Goal: Find specific page/section: Find specific page/section

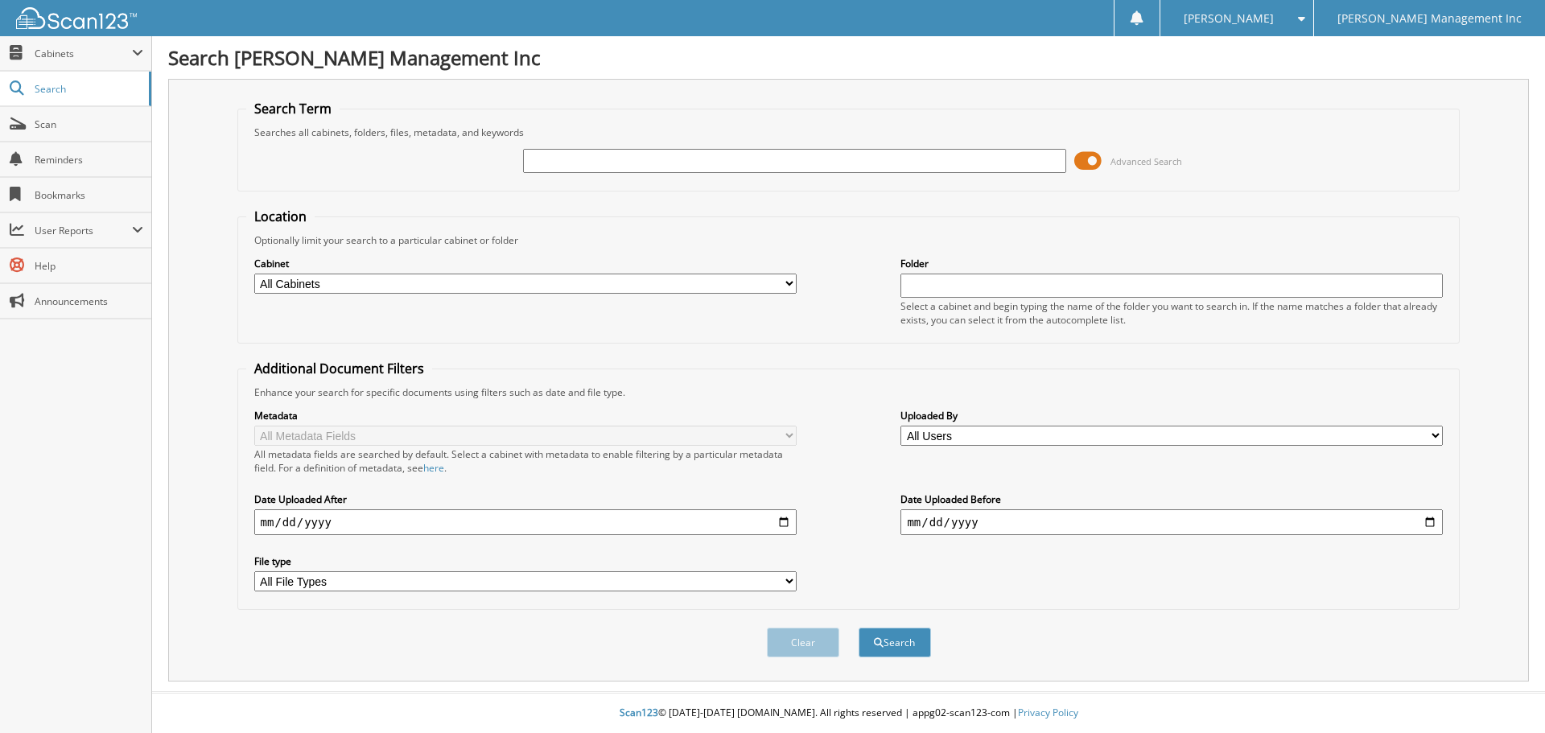
click at [634, 166] on input "text" at bounding box center [794, 161] width 542 height 24
click at [428, 188] on fieldset "Search Term Searches all cabinets, folders, files, metadata, and keywords Advan…" at bounding box center [848, 146] width 1223 height 92
click at [683, 163] on input "text" at bounding box center [794, 161] width 542 height 24
type input "892348"
click at [859, 628] on button "Search" at bounding box center [895, 643] width 72 height 30
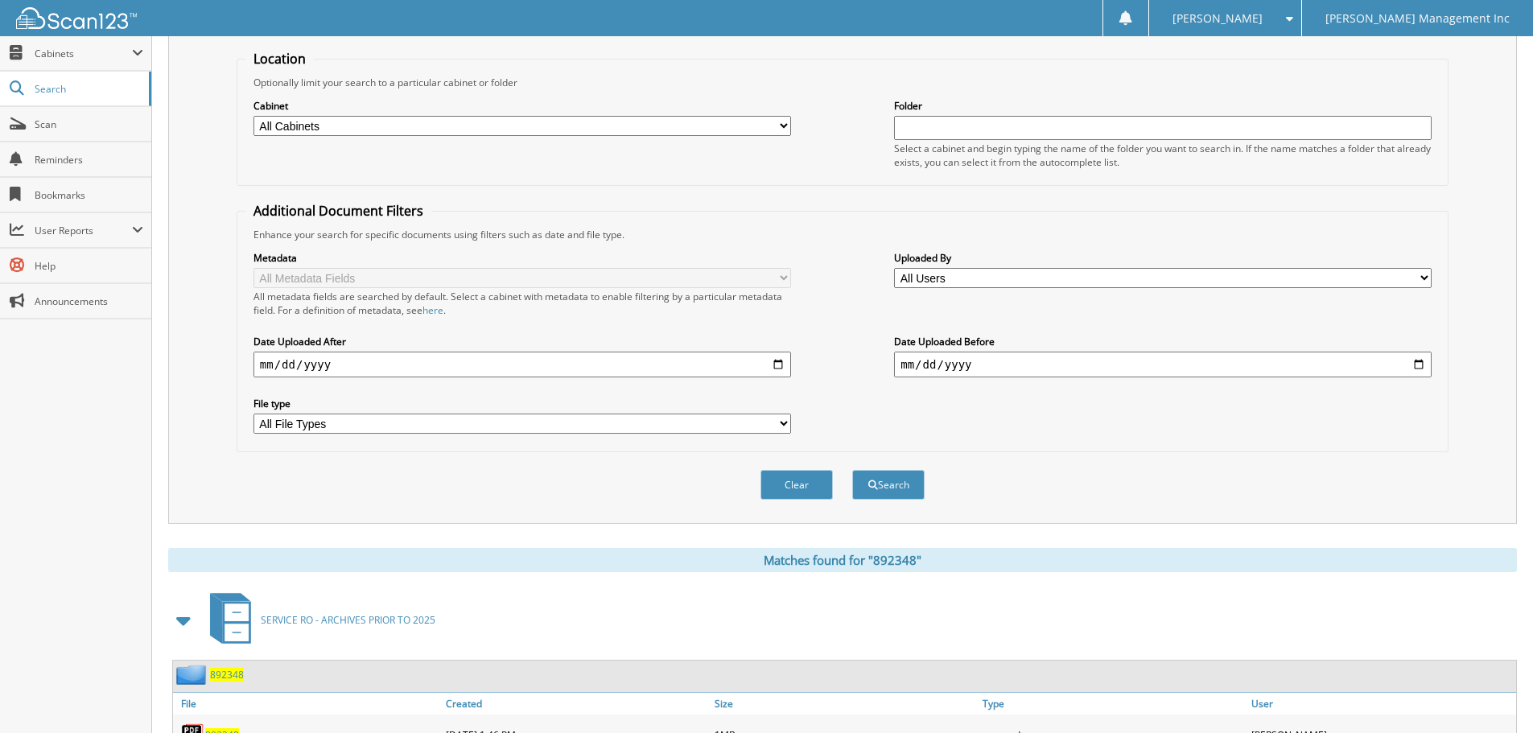
scroll to position [483, 0]
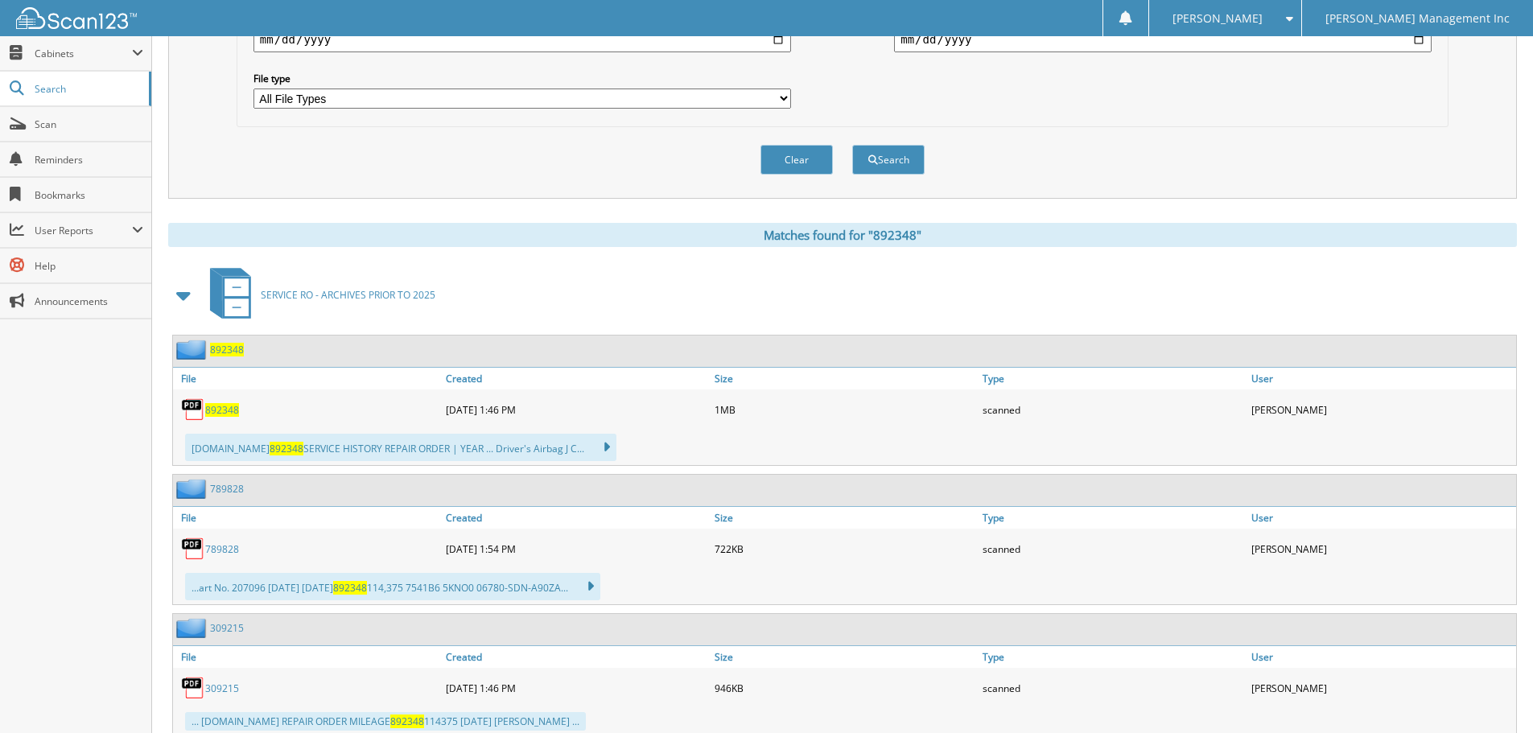
drag, startPoint x: 216, startPoint y: 408, endPoint x: 225, endPoint y: 410, distance: 9.2
click at [216, 408] on span "892348" at bounding box center [222, 410] width 34 height 14
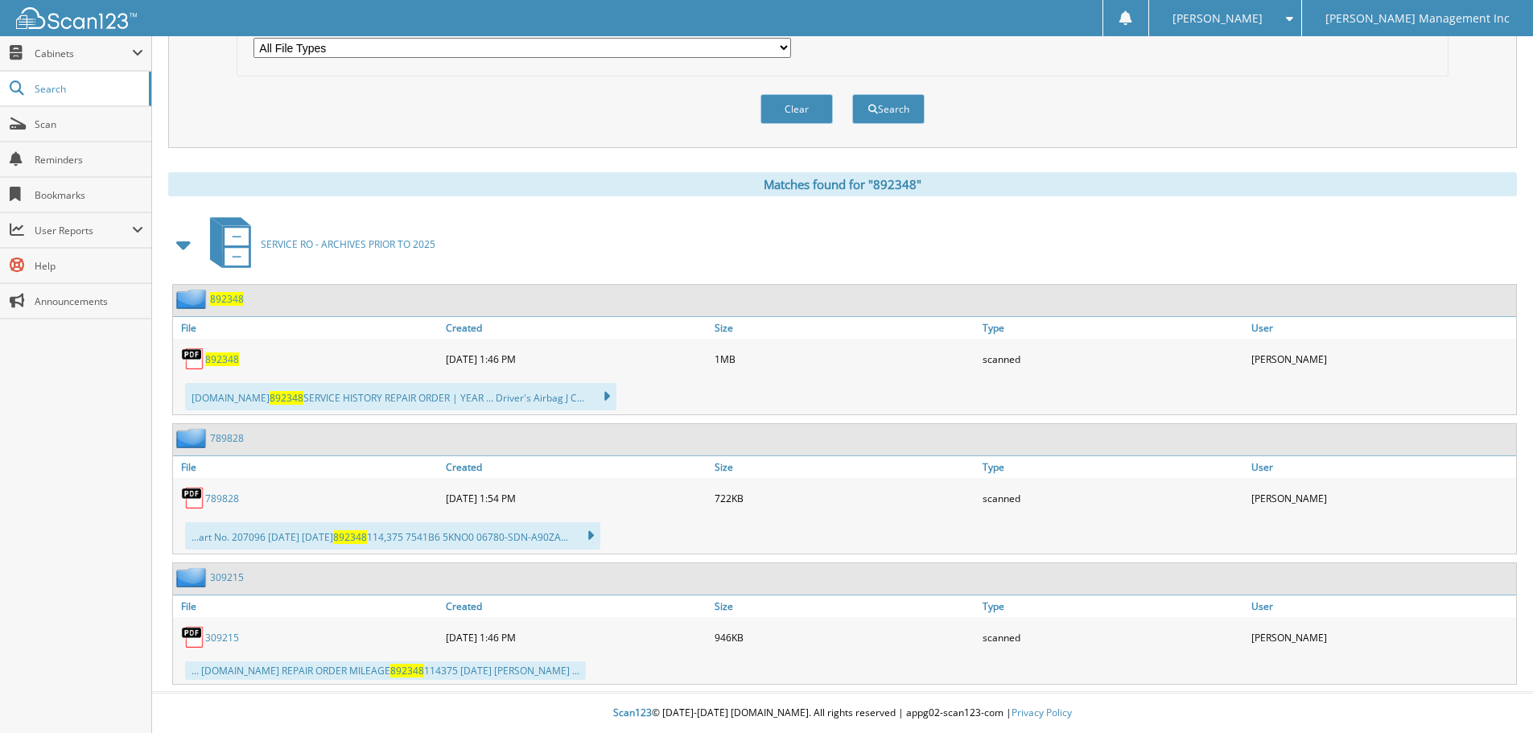
scroll to position [0, 0]
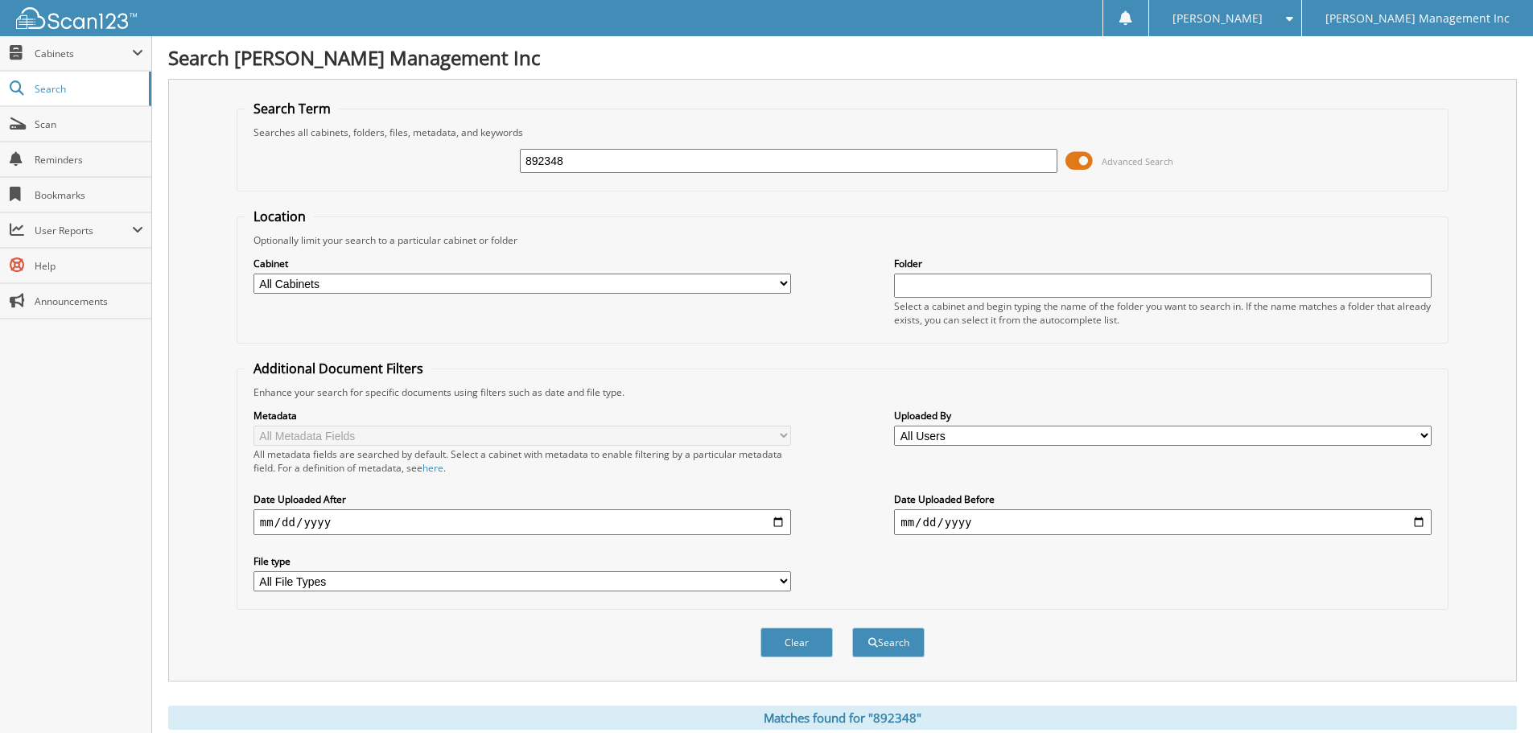
click at [347, 291] on select "All Cabinets SERVICE RO - ARCHIVES PRIOR... TOYOTA PARTS Needs Filing" at bounding box center [522, 284] width 538 height 20
select select "21242"
click at [253, 274] on select "All Cabinets SERVICE RO - ARCHIVES PRIOR... TOYOTA PARTS Needs Filing" at bounding box center [522, 284] width 538 height 20
click at [904, 645] on button "Search" at bounding box center [888, 643] width 72 height 30
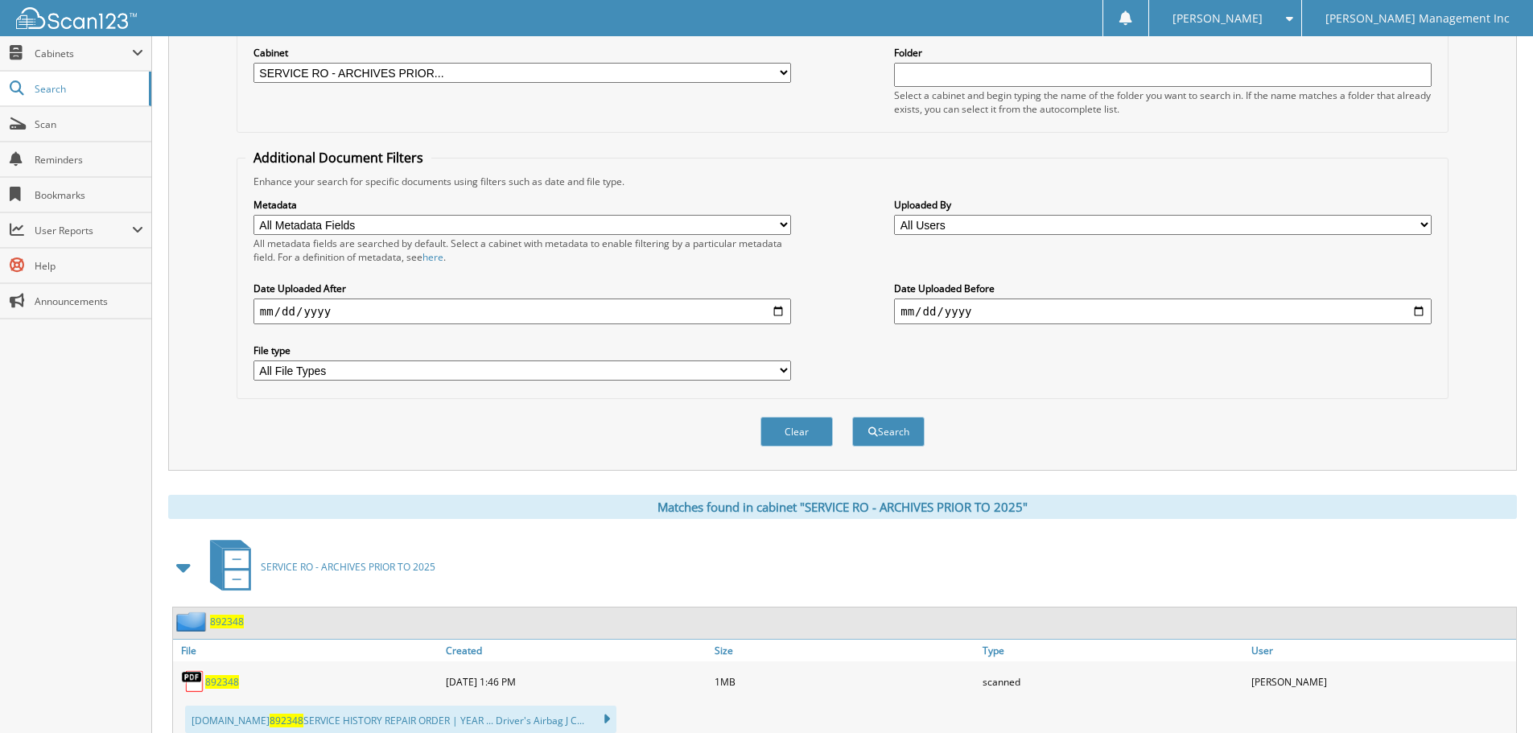
scroll to position [52, 0]
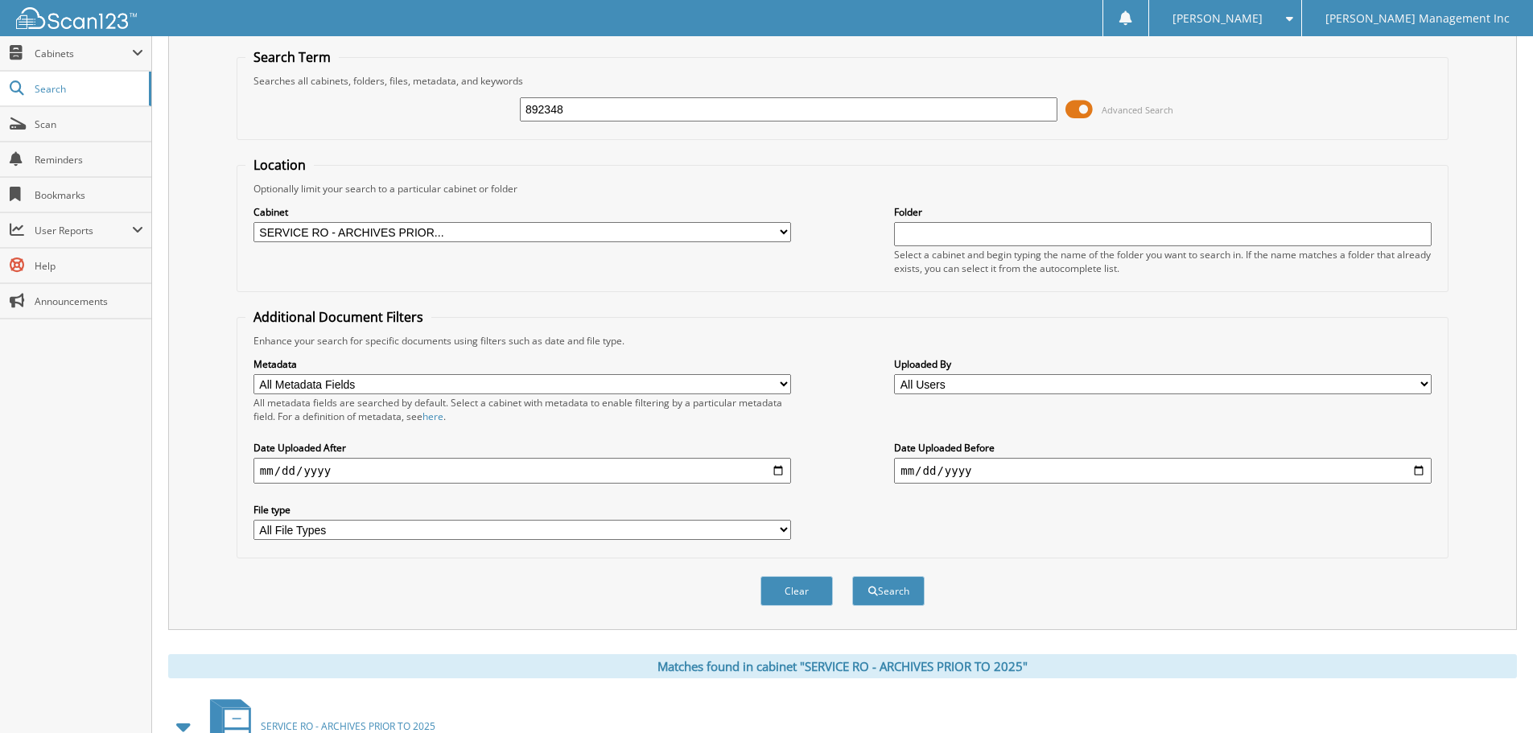
click at [432, 164] on fieldset "Location Optionally limit your search to a particular cabinet or folder Cabinet…" at bounding box center [843, 224] width 1212 height 136
click at [588, 168] on fieldset "Location Optionally limit your search to a particular cabinet or folder Cabinet…" at bounding box center [843, 224] width 1212 height 136
drag, startPoint x: 574, startPoint y: 111, endPoint x: 445, endPoint y: 93, distance: 130.0
click at [445, 93] on div "892348 Advanced Search" at bounding box center [842, 109] width 1194 height 43
